Goal: Browse casually: Explore the website without a specific task or goal

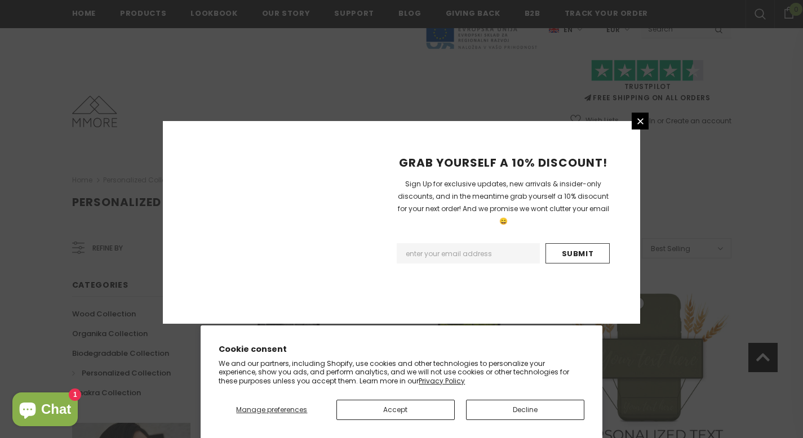
scroll to position [804, 0]
